Goal: Task Accomplishment & Management: Manage account settings

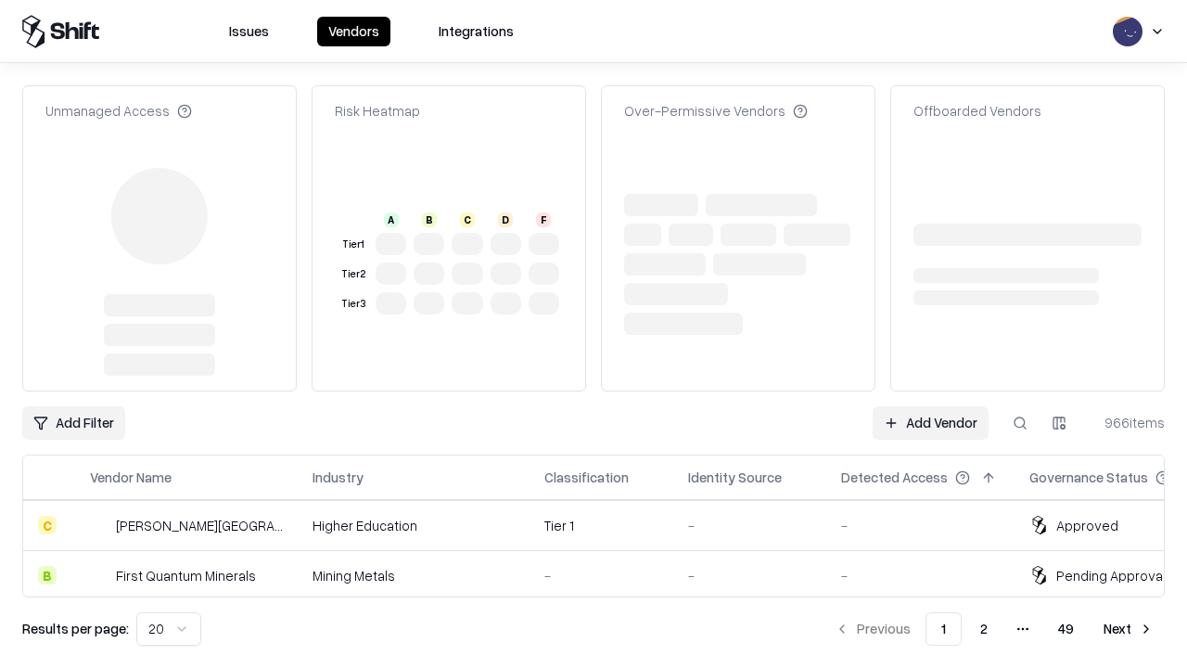
click at [930, 406] on link "Add Vendor" at bounding box center [931, 422] width 116 height 33
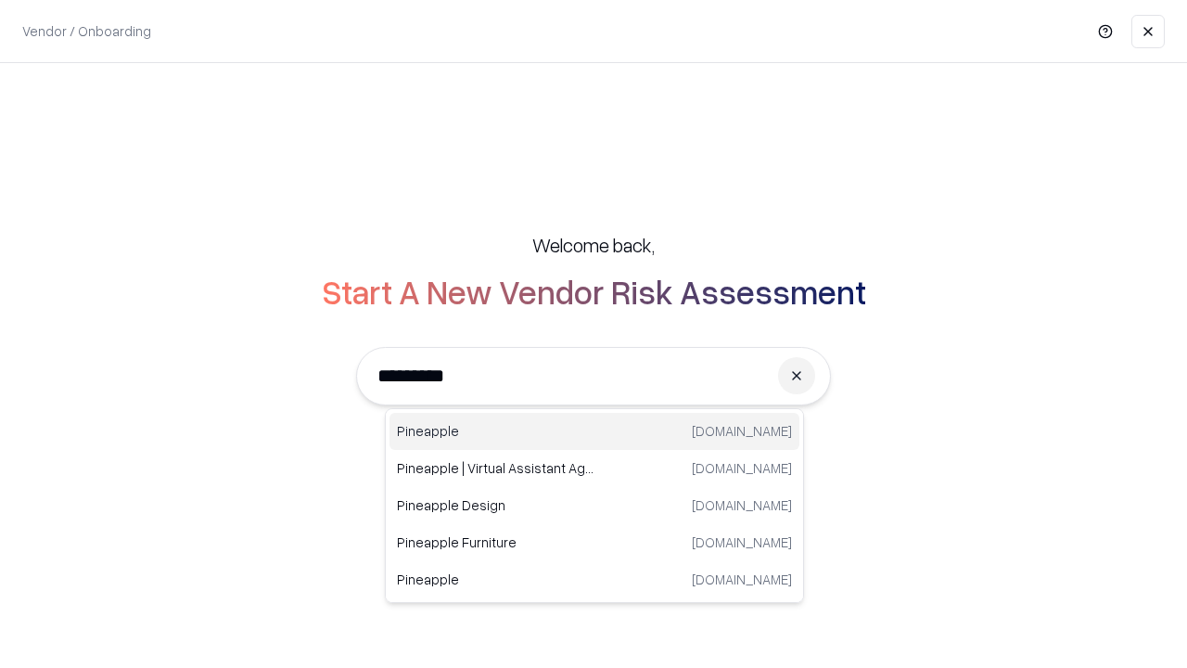
click at [595, 431] on div "Pineapple [DOMAIN_NAME]" at bounding box center [595, 431] width 410 height 37
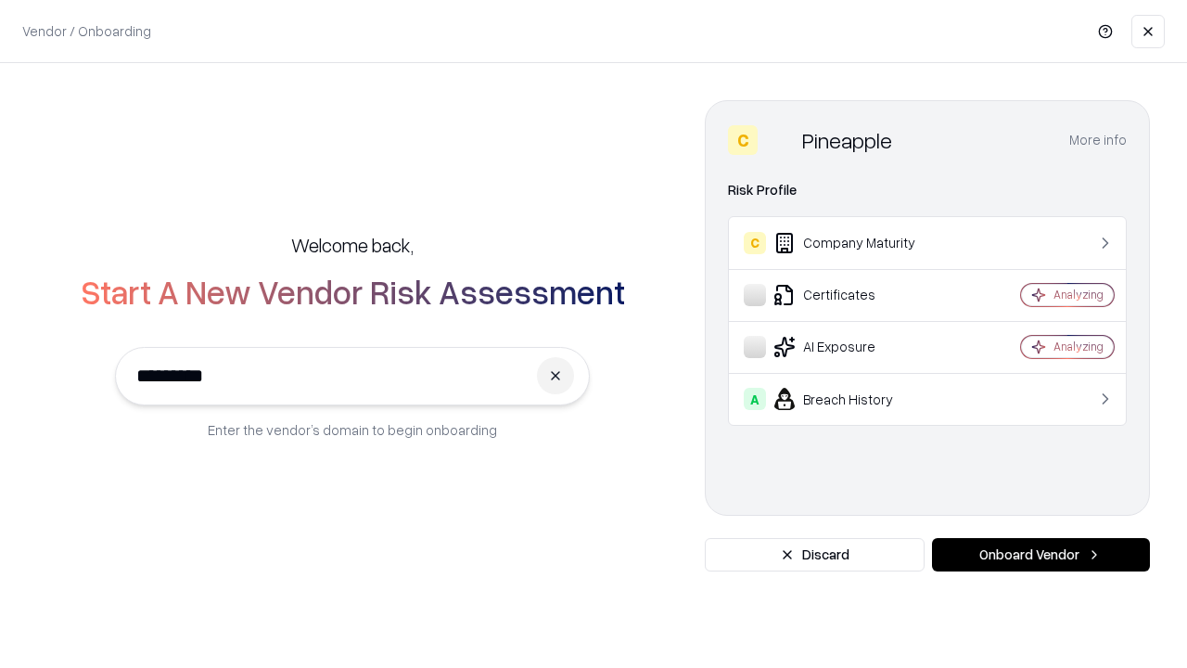
type input "*********"
click at [1041, 555] on button "Onboard Vendor" at bounding box center [1041, 554] width 218 height 33
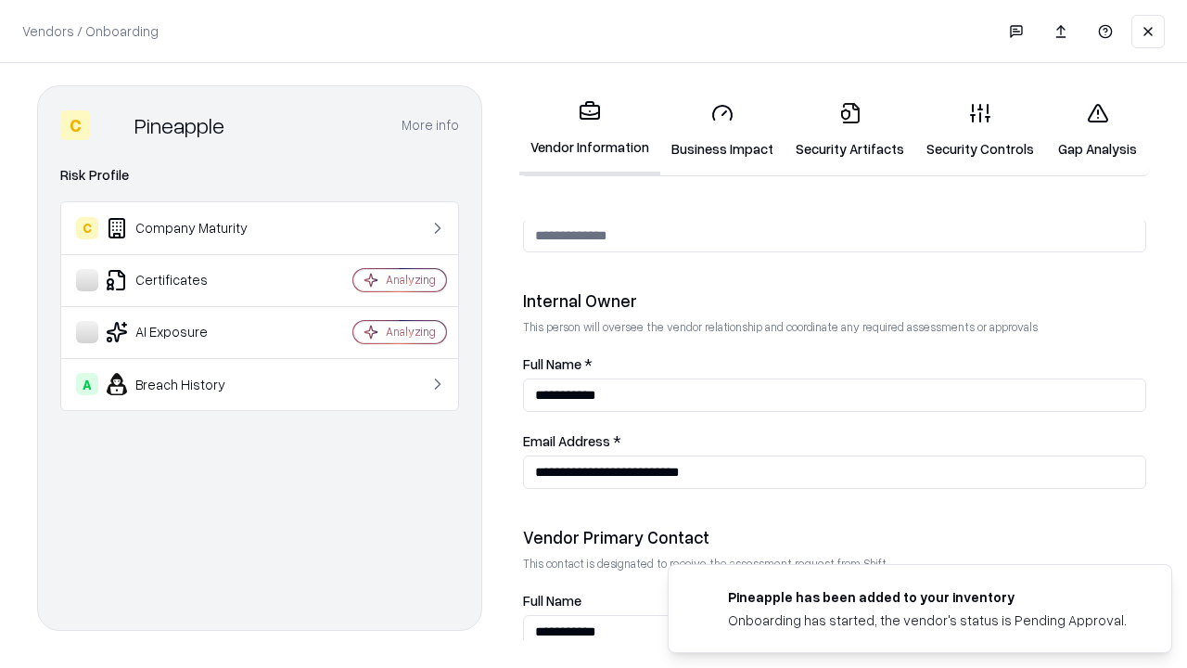
scroll to position [961, 0]
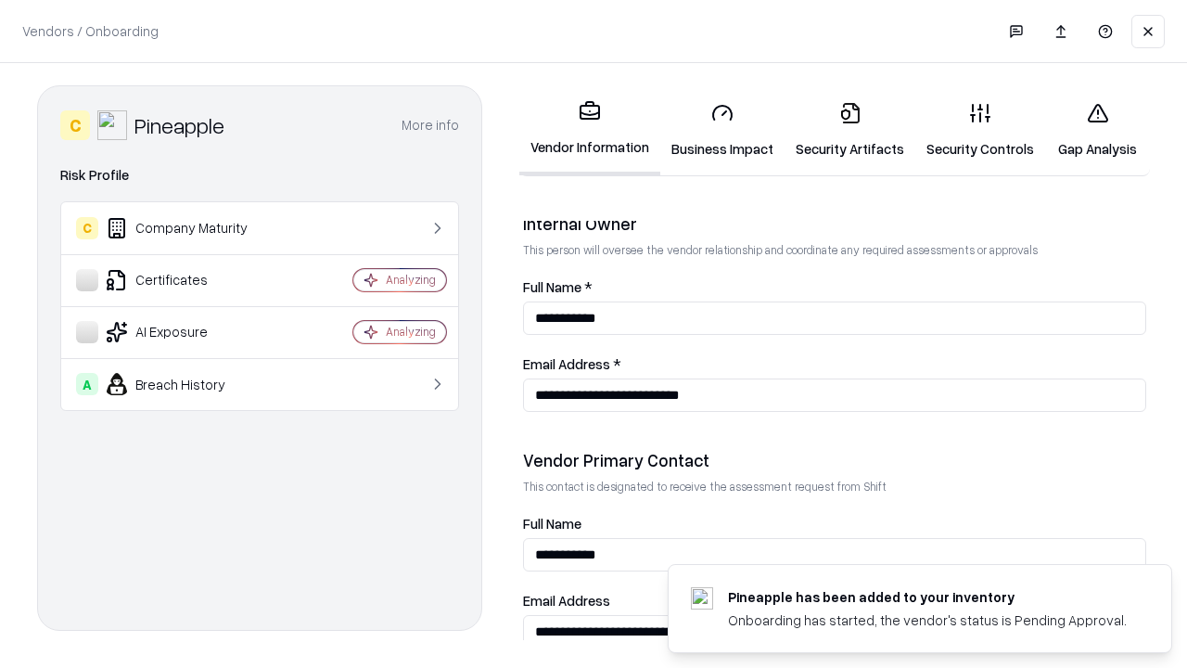
click at [723, 130] on link "Business Impact" at bounding box center [722, 130] width 124 height 86
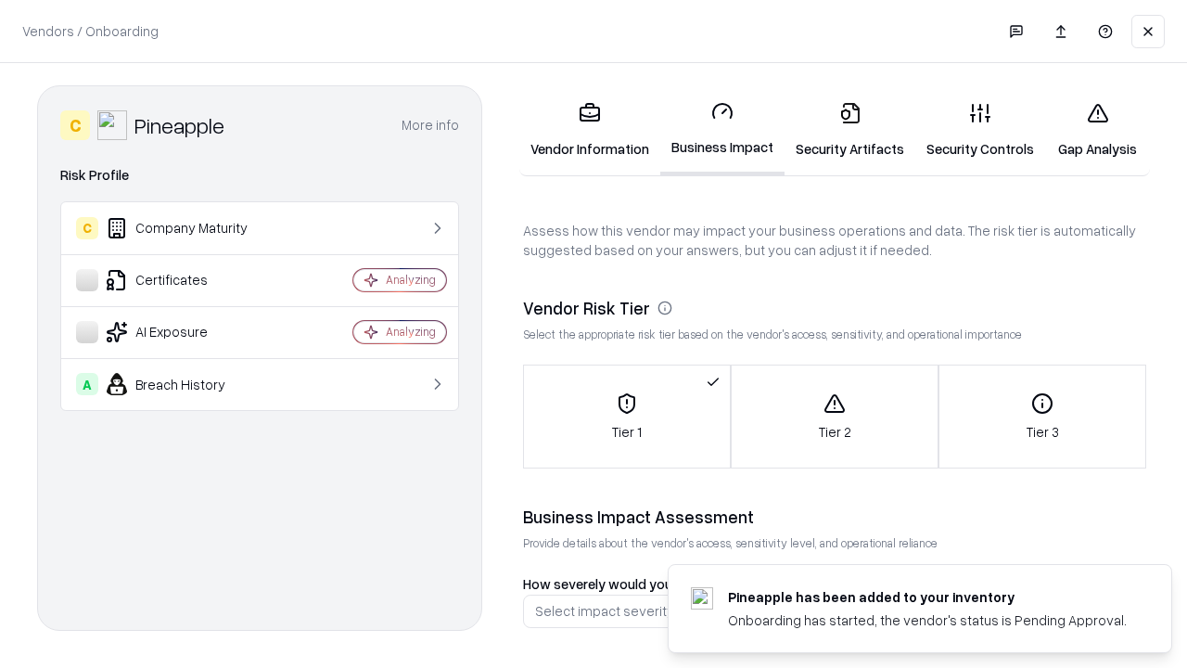
click at [850, 130] on link "Security Artifacts" at bounding box center [850, 130] width 131 height 86
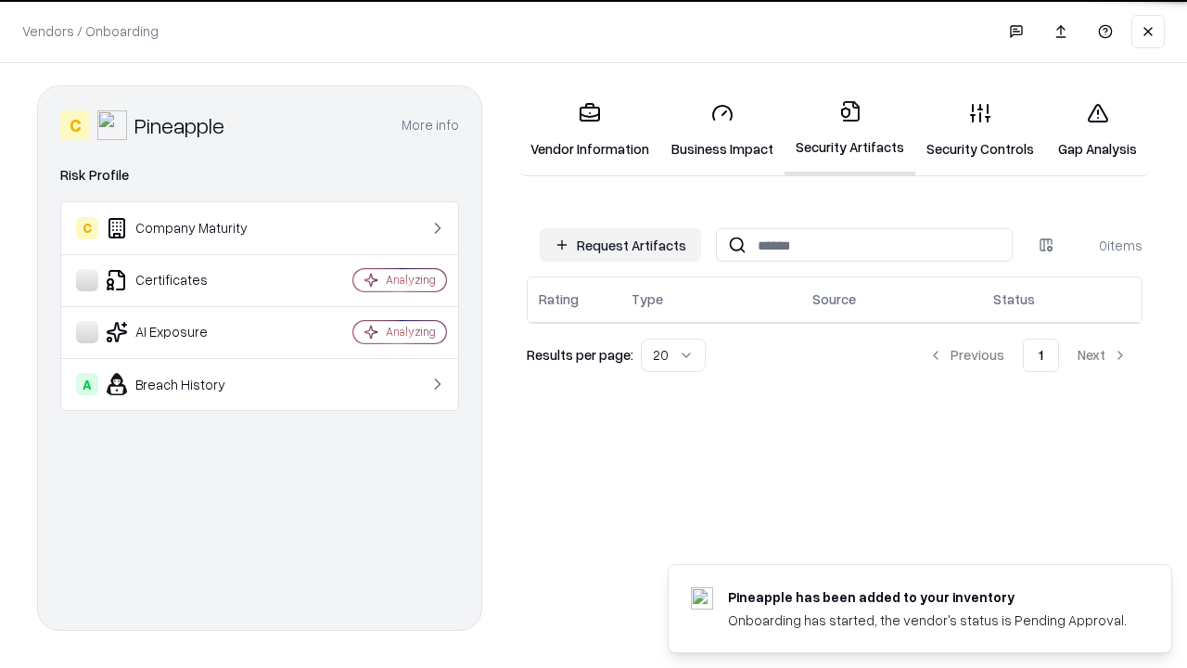
click at [620, 243] on button "Request Artifacts" at bounding box center [620, 244] width 161 height 33
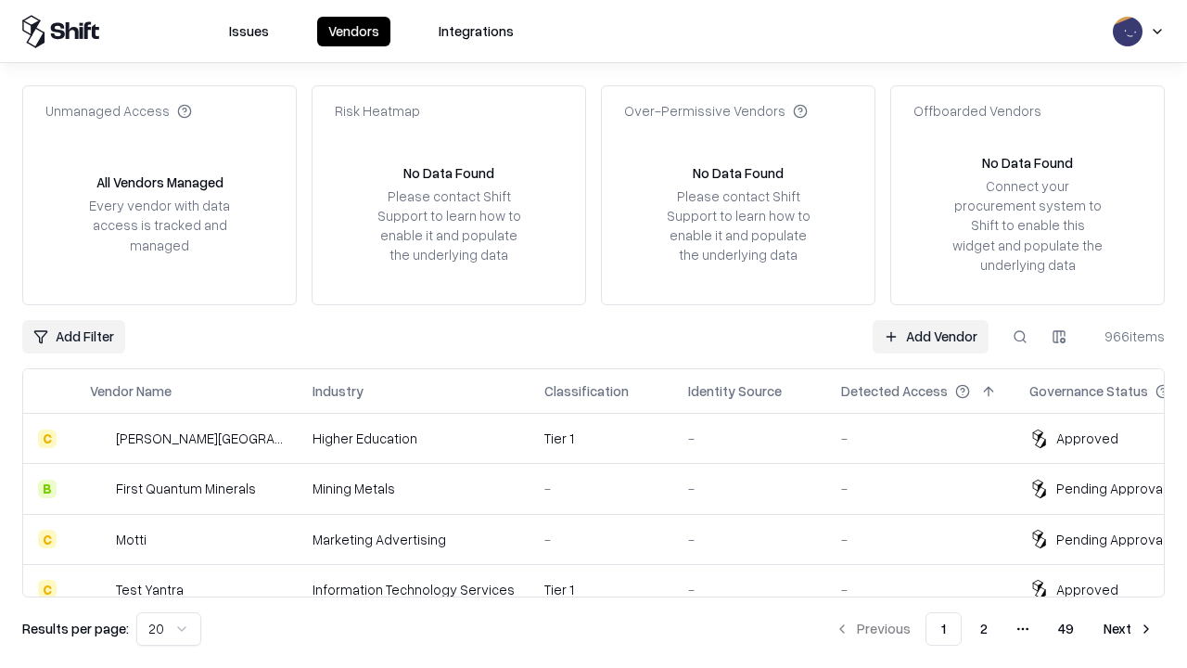
click at [930, 336] on link "Add Vendor" at bounding box center [931, 336] width 116 height 33
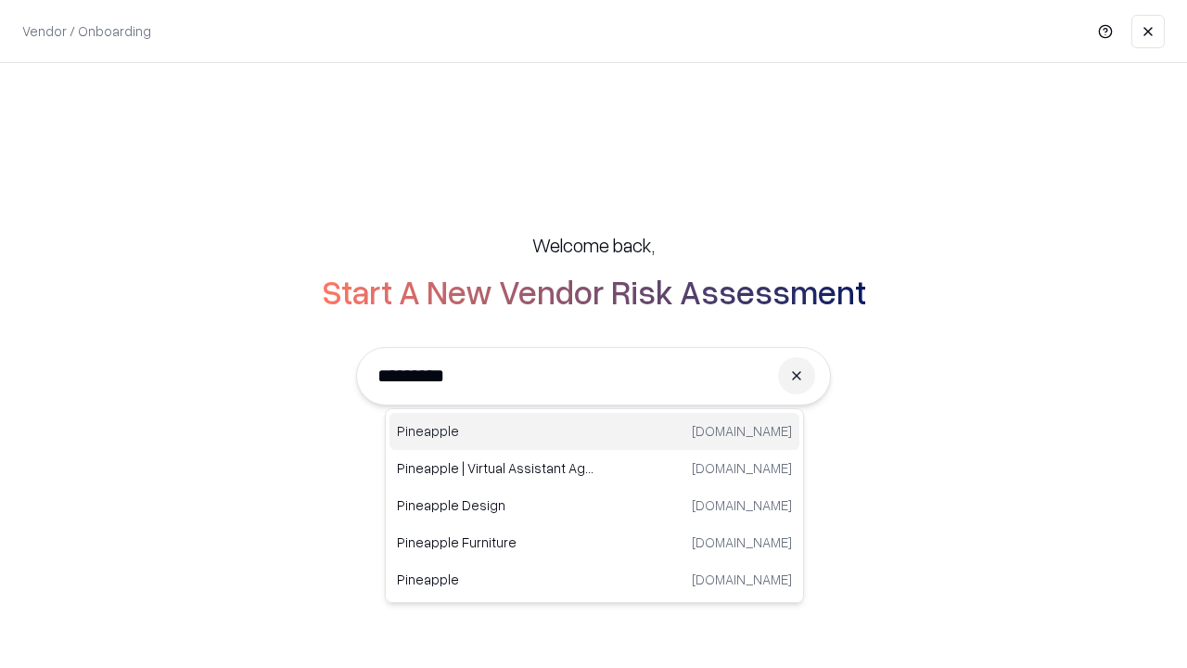
click at [595, 431] on div "Pineapple [DOMAIN_NAME]" at bounding box center [595, 431] width 410 height 37
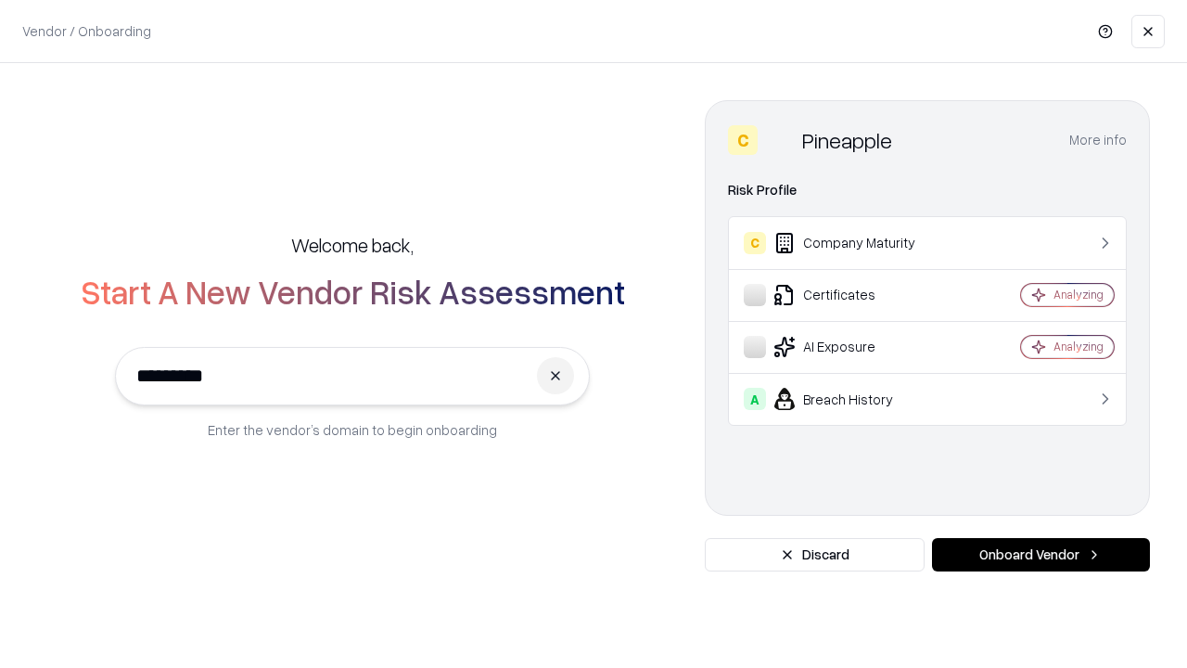
type input "*********"
click at [1041, 555] on button "Onboard Vendor" at bounding box center [1041, 554] width 218 height 33
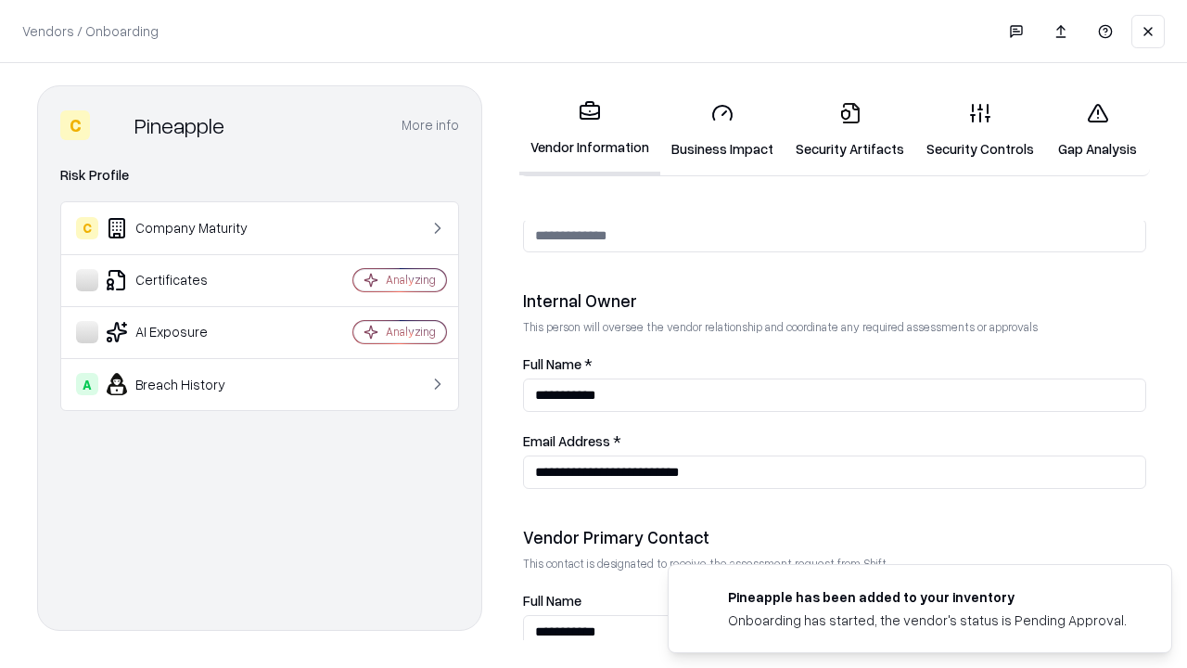
scroll to position [961, 0]
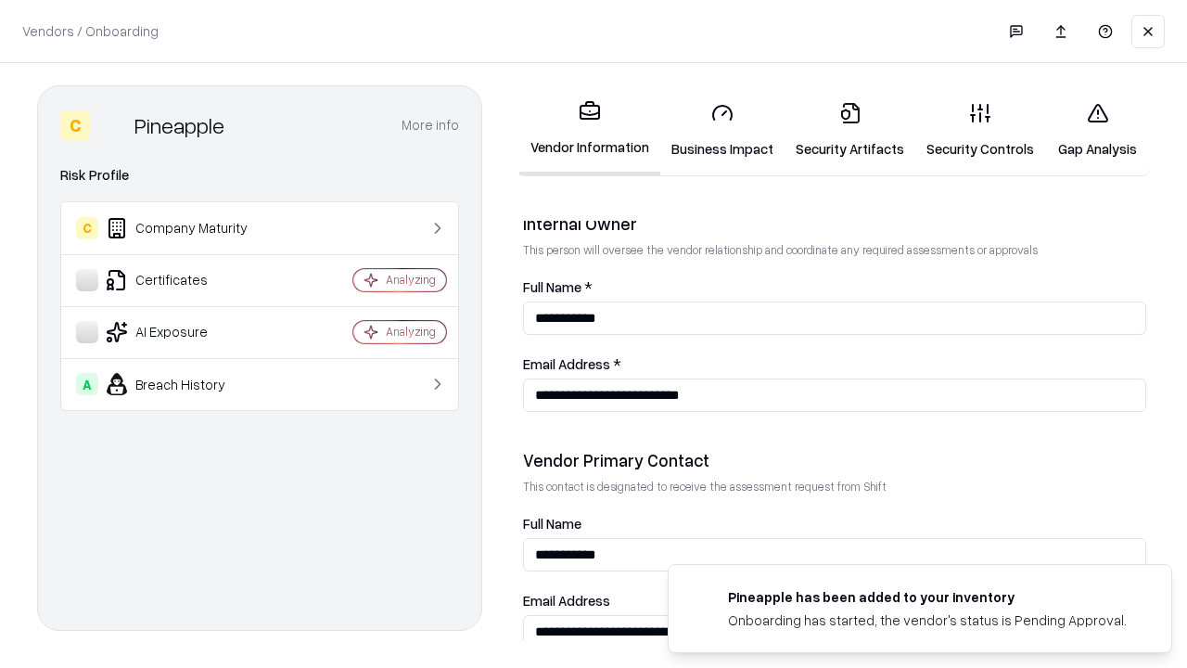
click at [1097, 130] on link "Gap Analysis" at bounding box center [1097, 130] width 105 height 86
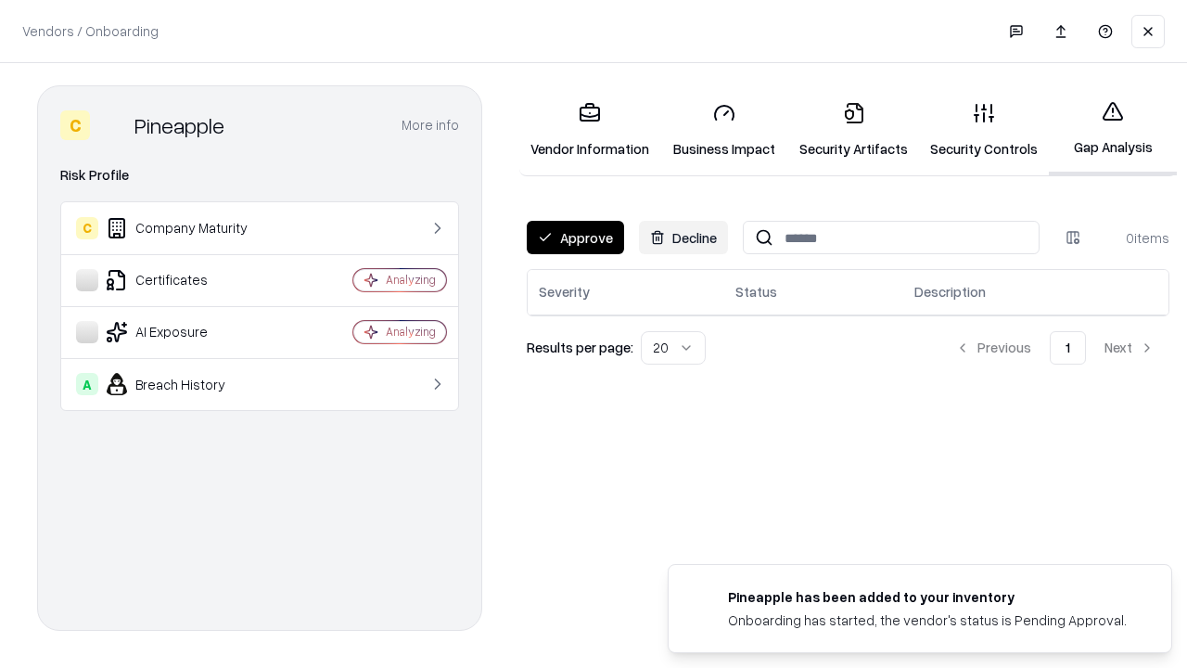
click at [575, 237] on button "Approve" at bounding box center [575, 237] width 97 height 33
